Goal: Task Accomplishment & Management: Manage account settings

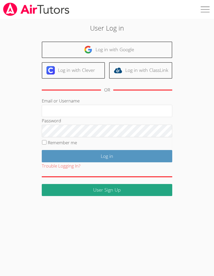
click at [132, 152] on input "Log in" at bounding box center [107, 156] width 131 height 12
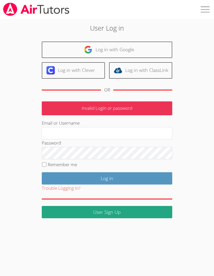
click at [122, 129] on input "Email or Username" at bounding box center [107, 133] width 131 height 13
type input "[EMAIL_ADDRESS][DOMAIN_NAME]"
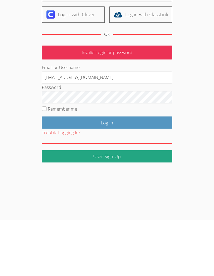
click at [45, 162] on input "Remember me" at bounding box center [44, 164] width 4 height 4
checkbox input "true"
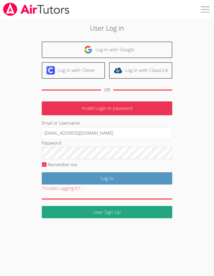
click at [60, 177] on input "Log in" at bounding box center [107, 178] width 131 height 12
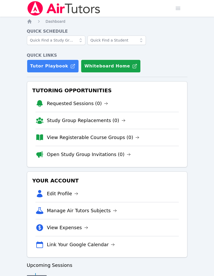
click at [111, 63] on button "Whiteboard Home" at bounding box center [111, 66] width 60 height 13
